Goal: Task Accomplishment & Management: Manage account settings

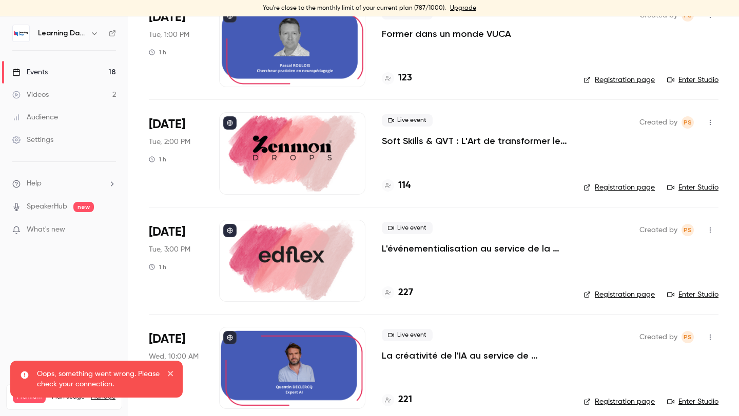
scroll to position [421, 0]
click at [284, 172] on div at bounding box center [292, 154] width 146 height 82
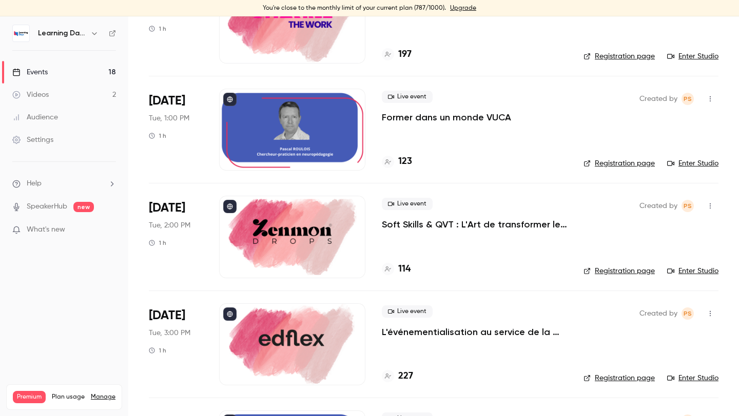
click at [314, 263] on div at bounding box center [292, 237] width 146 height 82
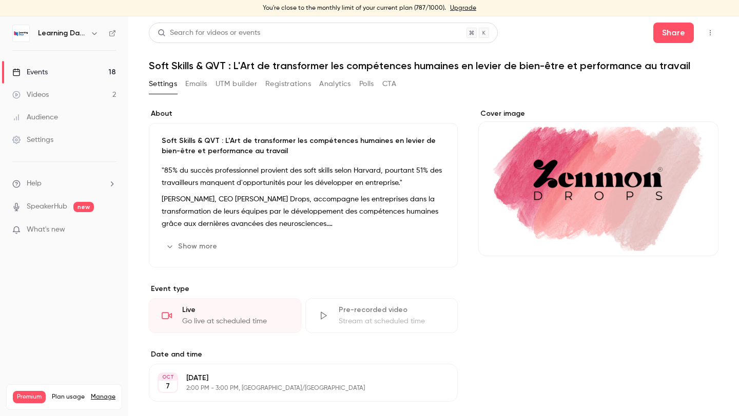
click at [714, 35] on button "button" at bounding box center [710, 33] width 16 height 16
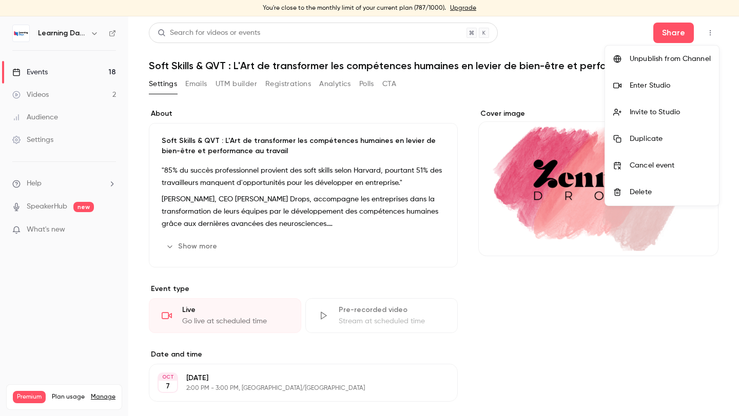
click at [635, 110] on div "Invite to Studio" at bounding box center [669, 112] width 81 height 10
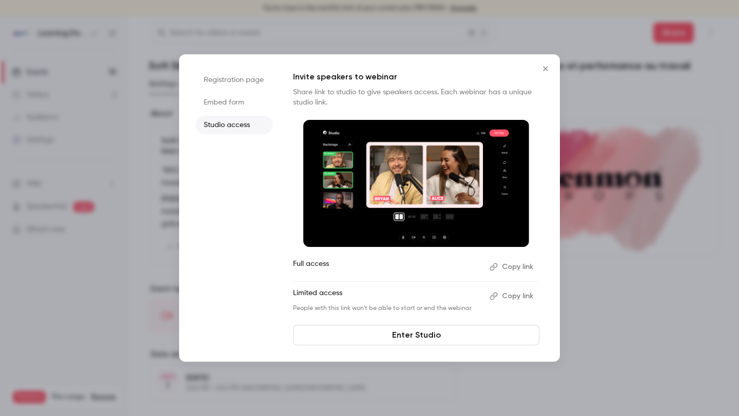
click at [511, 264] on button "Copy link" at bounding box center [512, 267] width 54 height 16
click at [416, 325] on link "Enter Studio" at bounding box center [416, 335] width 246 height 21
click at [545, 73] on button "Close" at bounding box center [545, 68] width 21 height 21
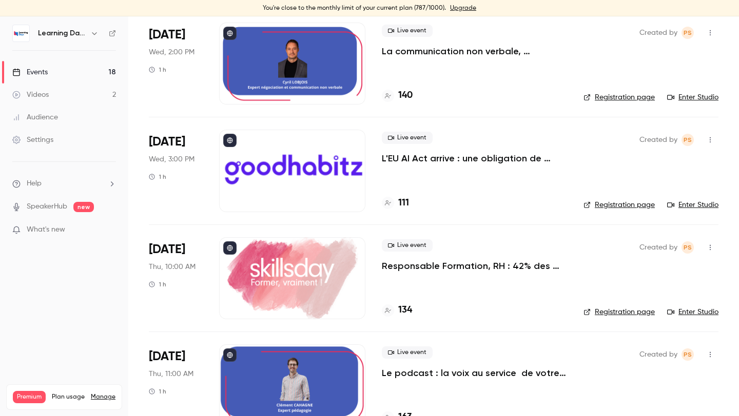
scroll to position [1391, 0]
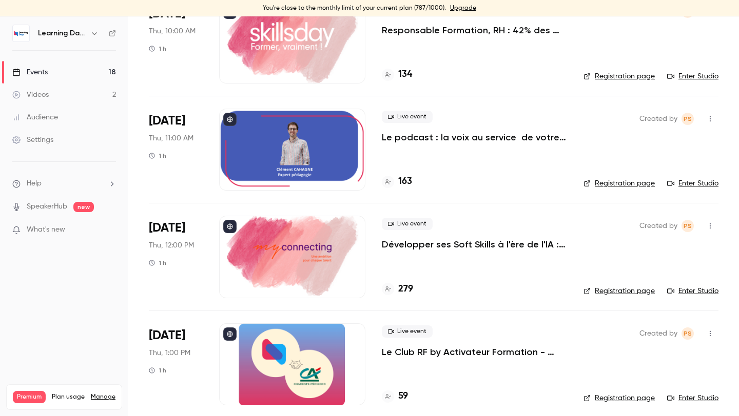
click at [710, 223] on icon "button" at bounding box center [710, 226] width 8 height 7
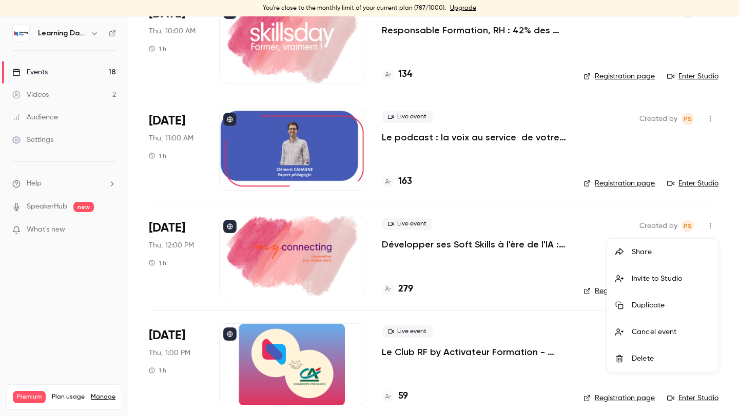
click at [501, 244] on div at bounding box center [369, 208] width 739 height 416
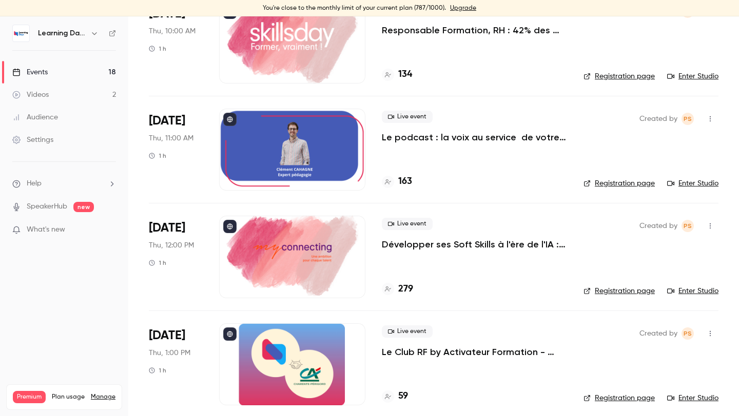
click at [688, 286] on link "Enter Studio" at bounding box center [692, 291] width 51 height 10
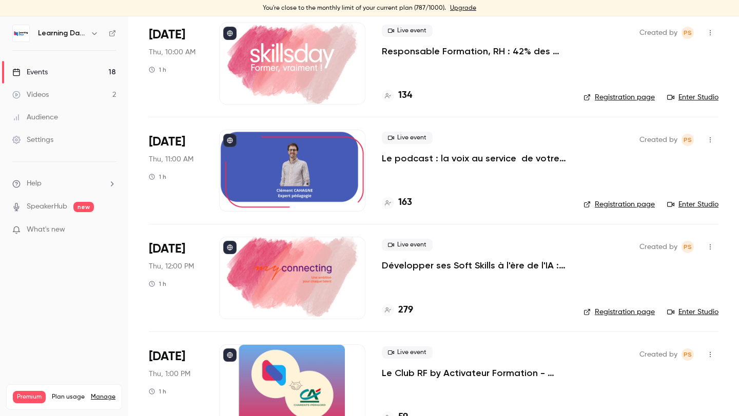
scroll to position [1356, 0]
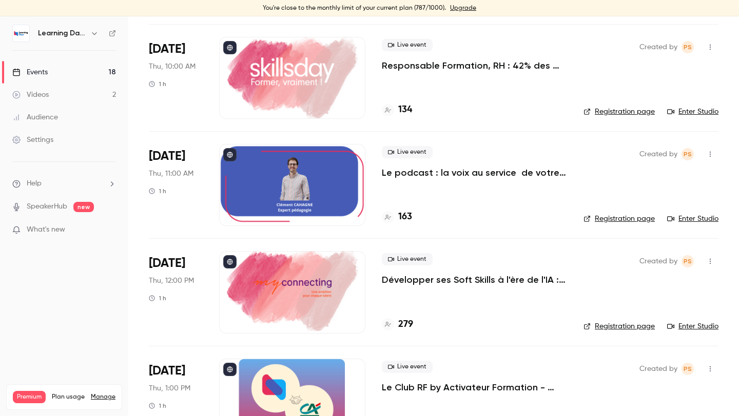
click at [485, 275] on p "Développer ses Soft Skills à l'ère de l'IA : Esprit critique & IA" at bounding box center [474, 280] width 185 height 12
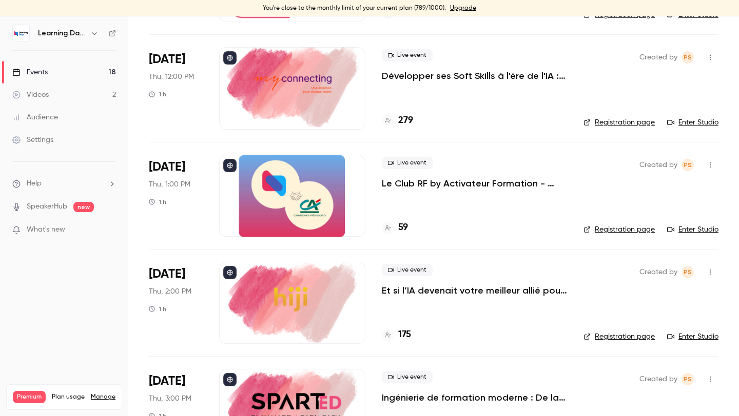
scroll to position [1614, 0]
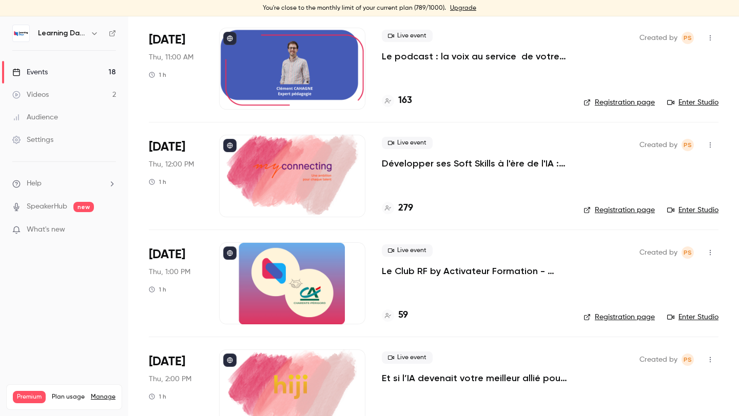
click at [405, 211] on h4 "279" at bounding box center [405, 209] width 15 height 14
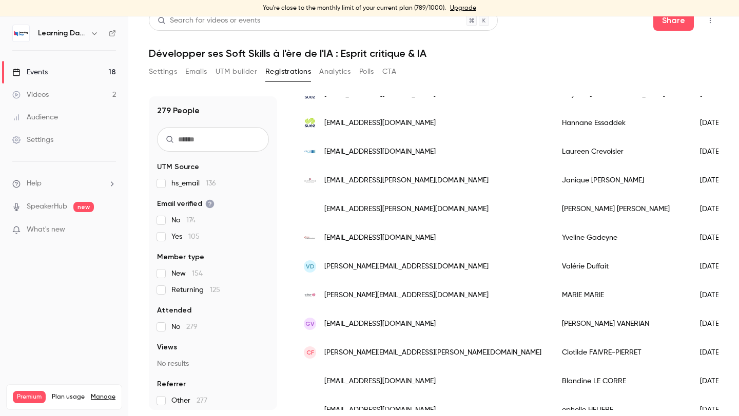
scroll to position [289, 0]
